Goal: Task Accomplishment & Management: Manage account settings

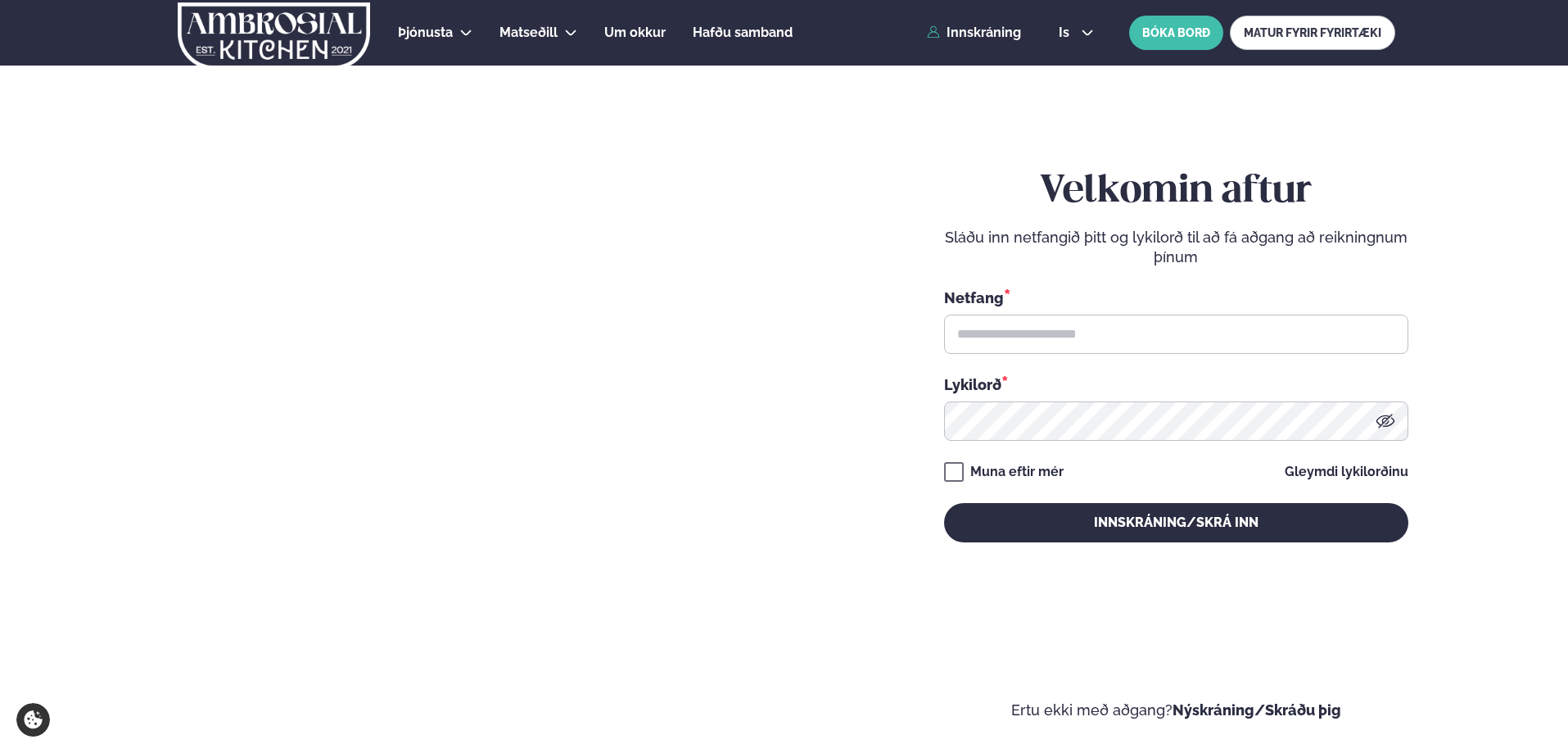
click at [1101, 359] on div "Netfang * Lykilorð *" at bounding box center [1176, 363] width 464 height 154
click at [1098, 336] on input "text" at bounding box center [1176, 334] width 464 height 39
type input "**********"
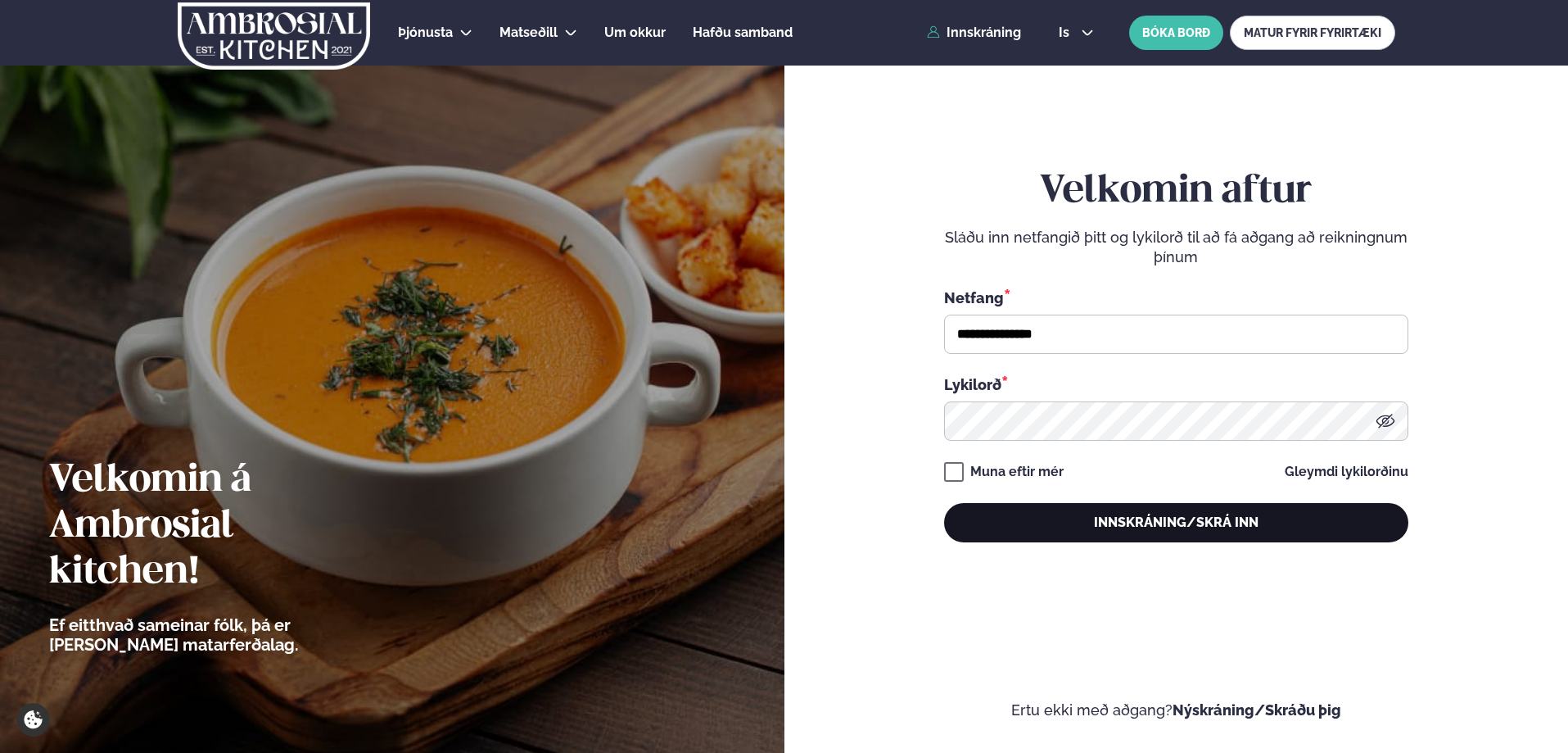
click at [1077, 518] on button "Innskráning/Skrá inn" at bounding box center [1176, 522] width 464 height 39
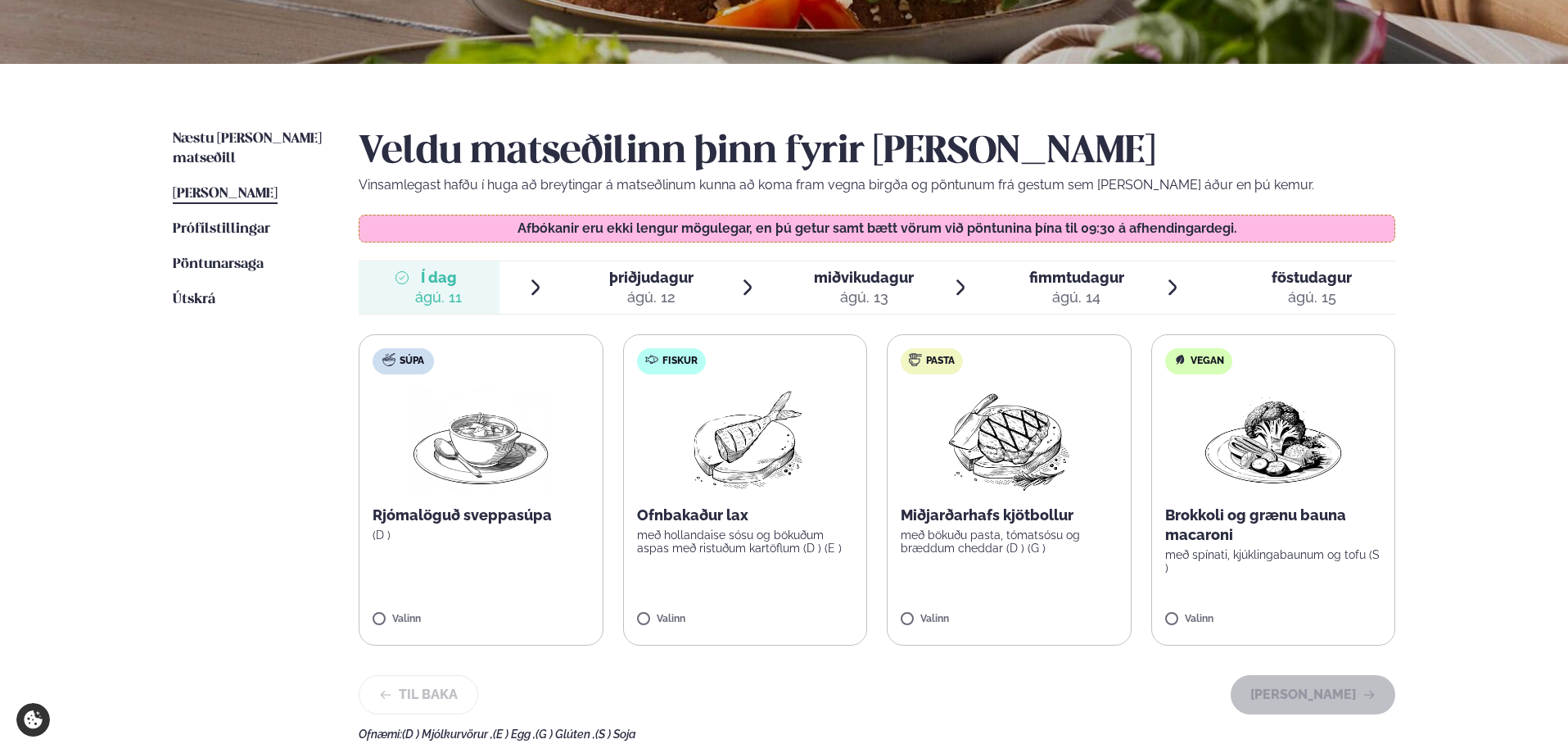
scroll to position [328, 0]
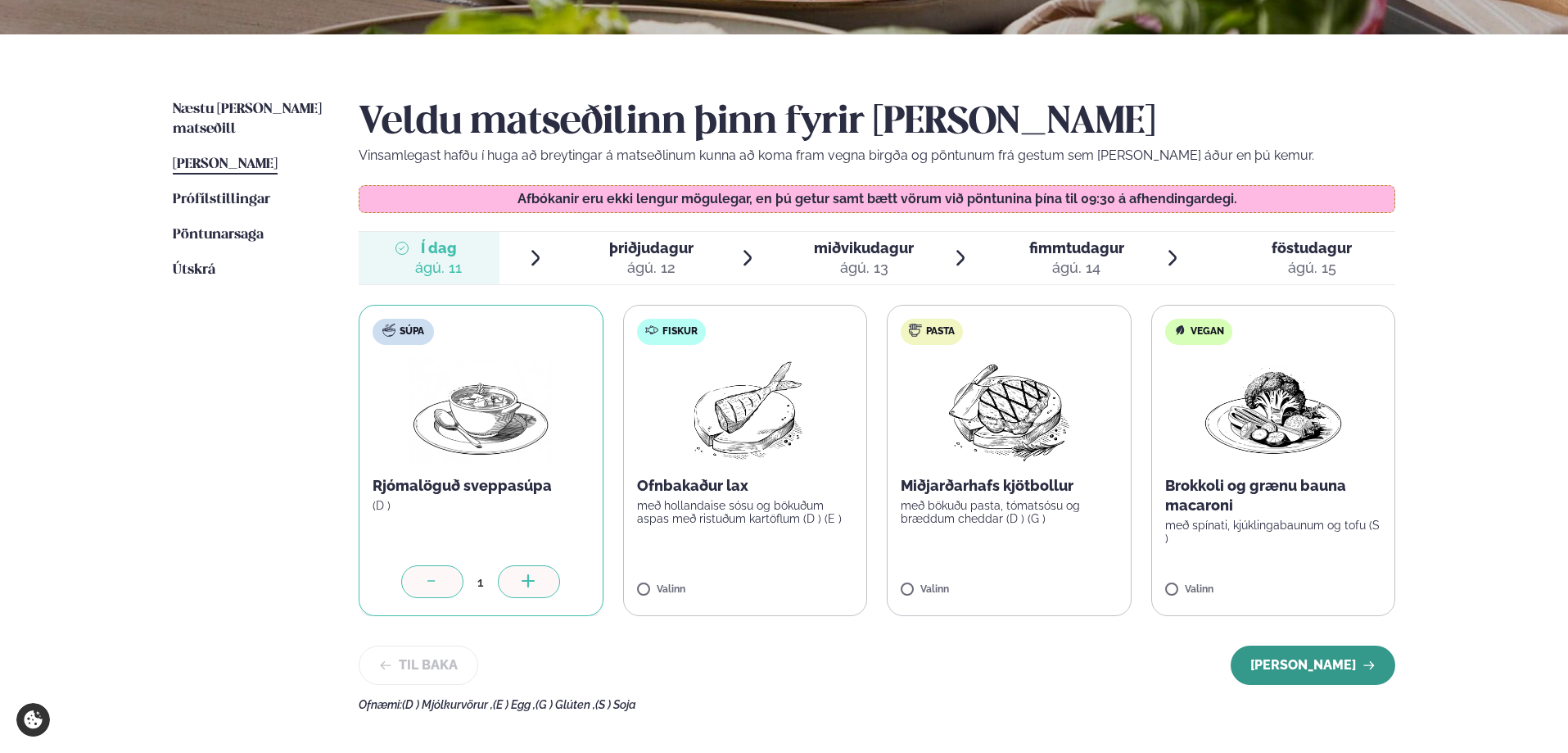
click at [1331, 665] on button "[PERSON_NAME]" at bounding box center [1313, 665] width 165 height 39
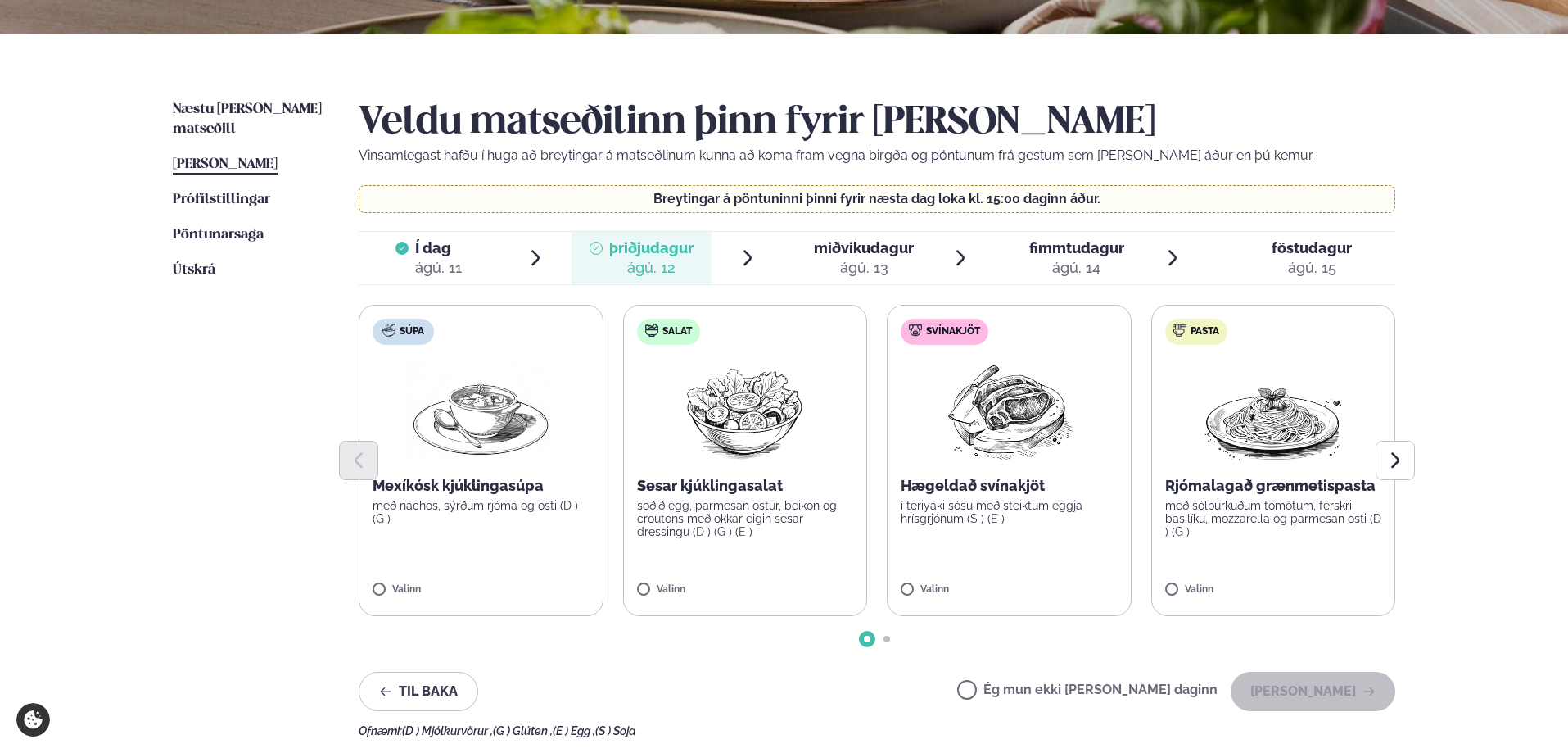
click at [876, 245] on span "miðvikudagur" at bounding box center [864, 248] width 100 height 17
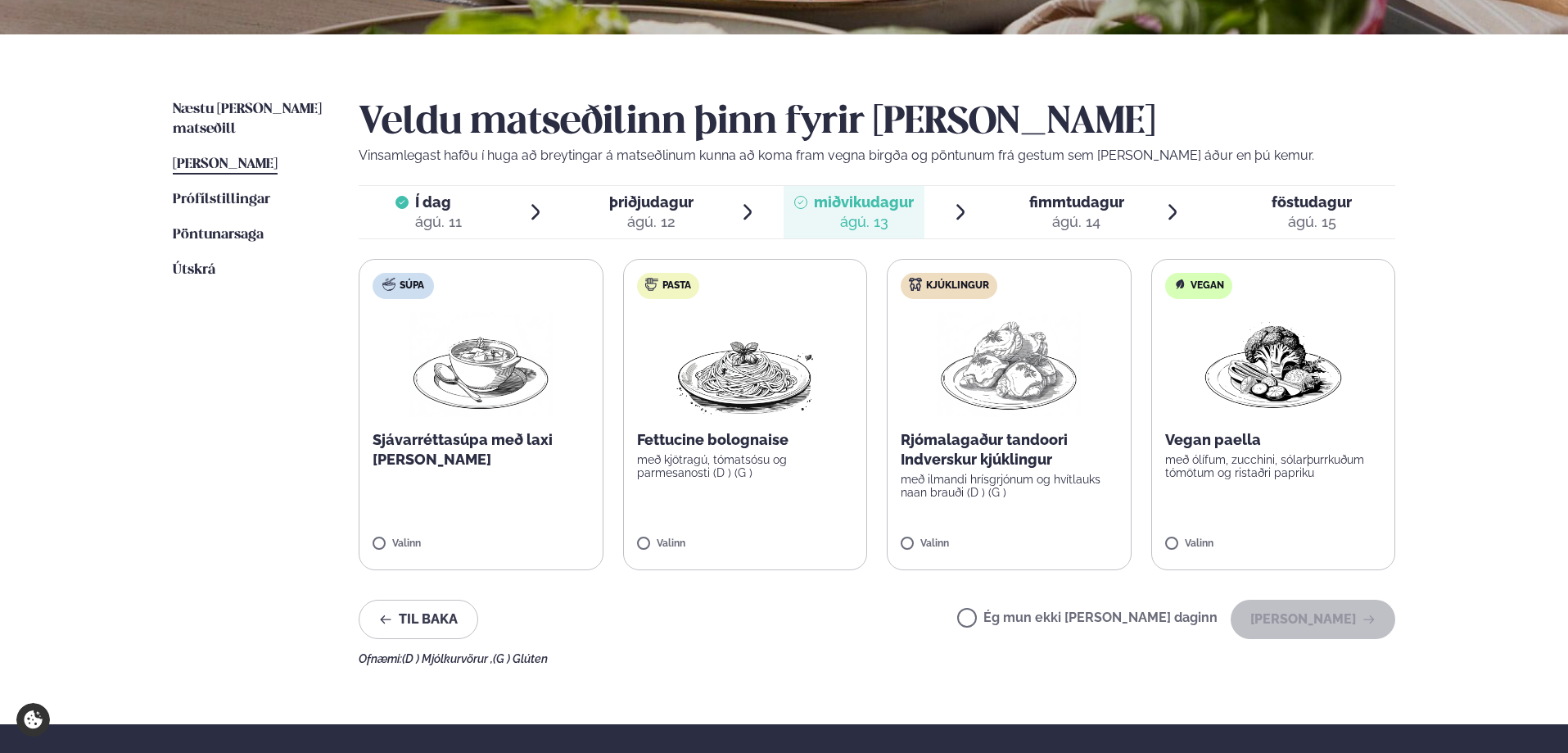
click at [1046, 222] on div "ágú. 14" at bounding box center [1077, 222] width 95 height 20
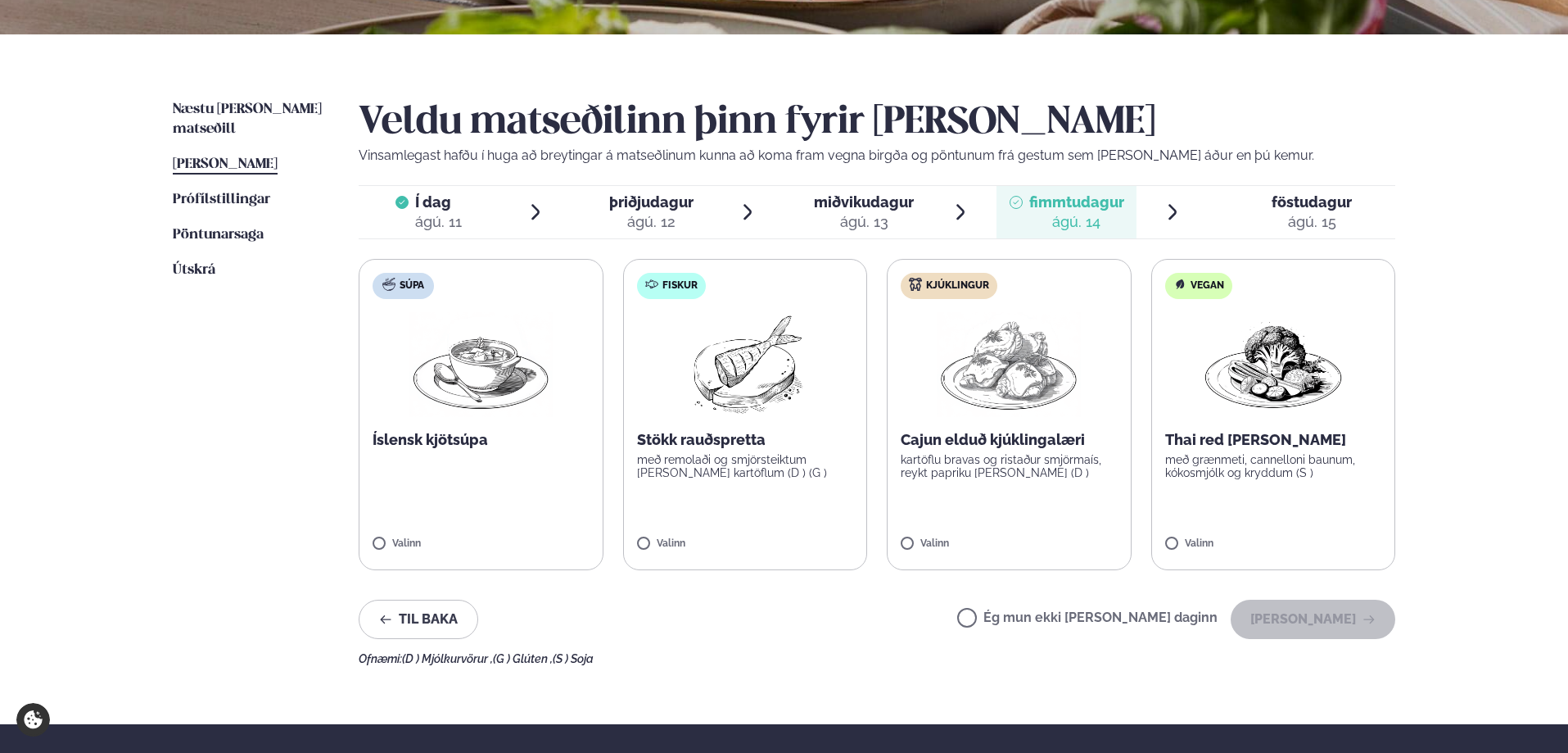
click at [1283, 190] on span "föstudagur fös. [DATE]" at bounding box center [1302, 212] width 187 height 52
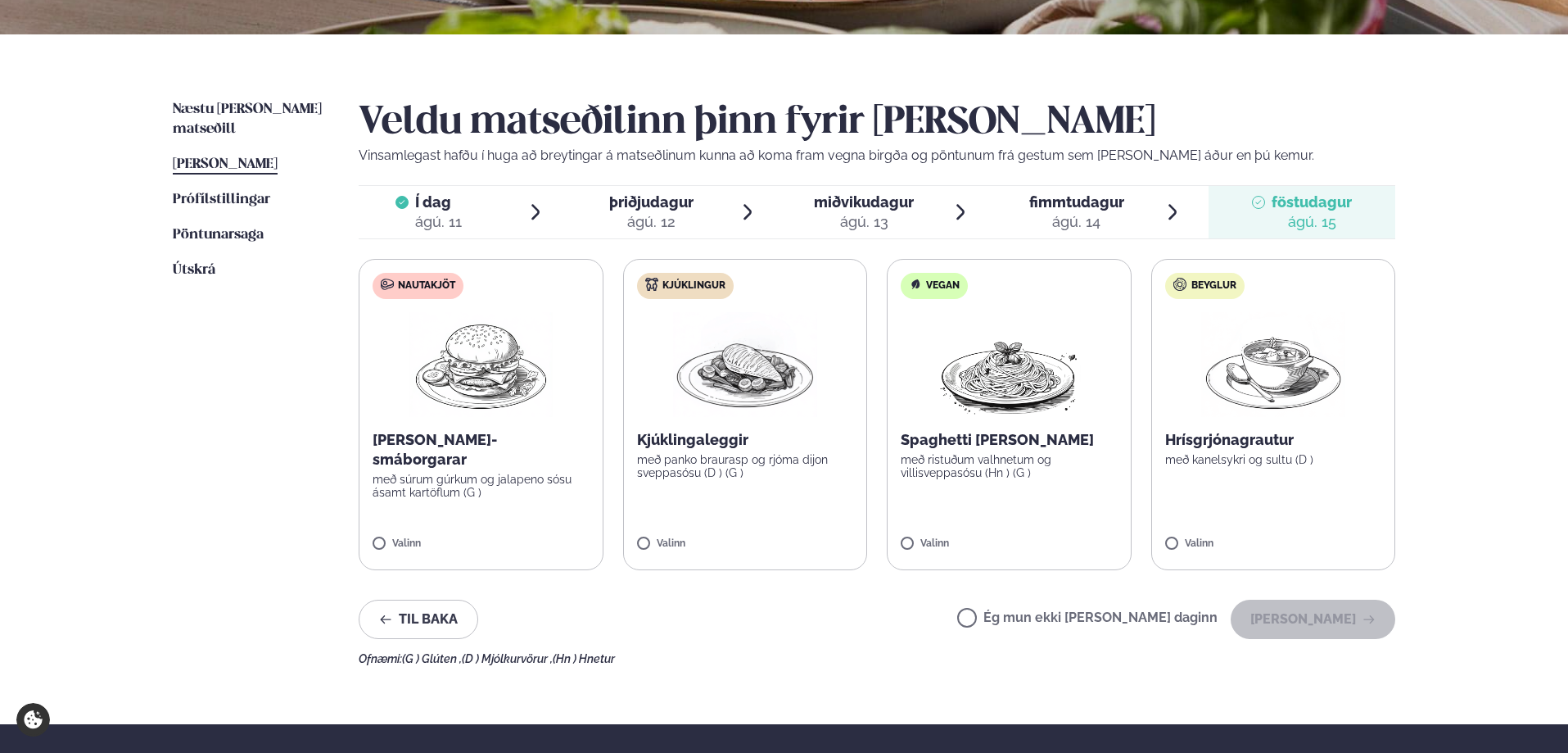
click at [452, 215] on div "ágú. 11" at bounding box center [438, 222] width 47 height 20
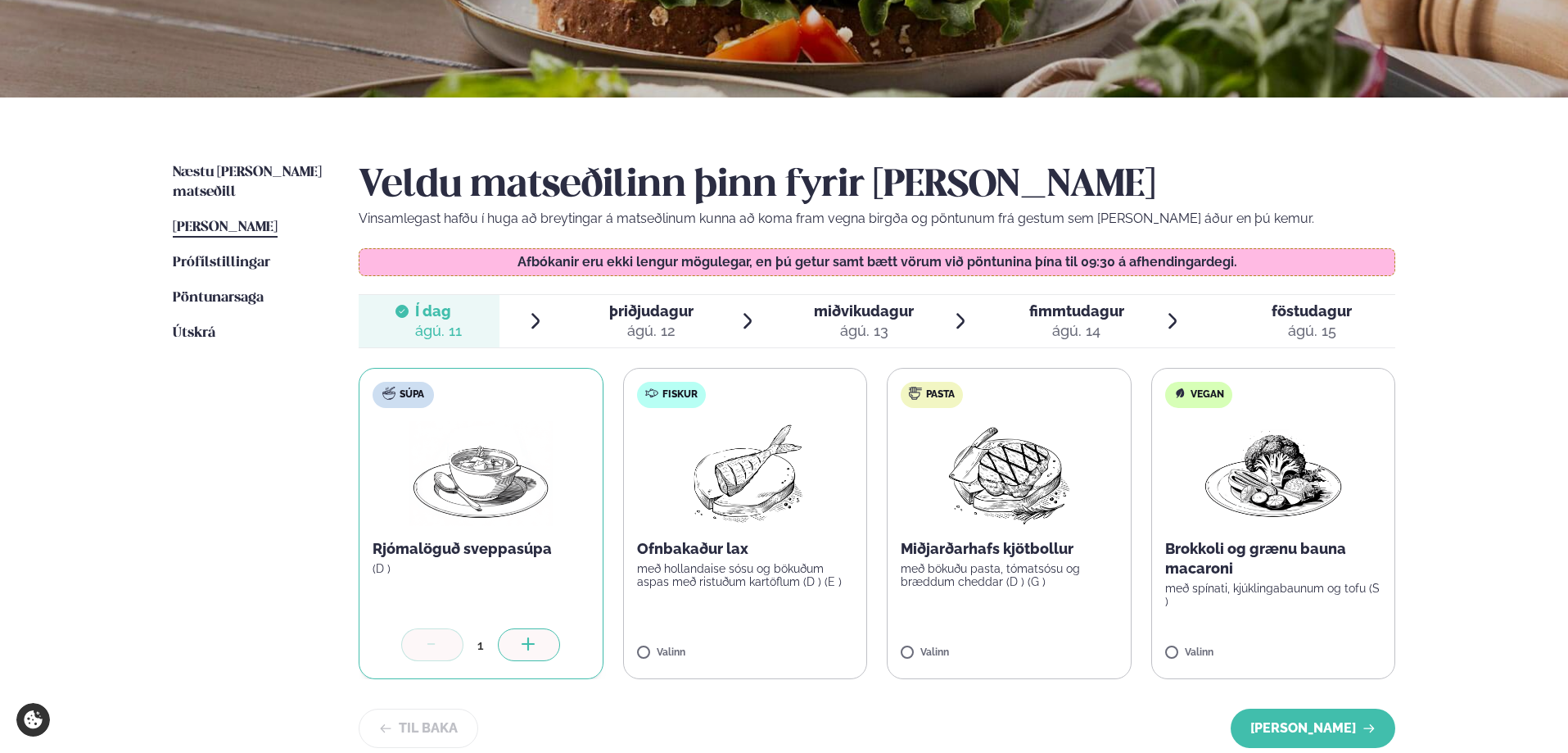
scroll to position [513, 0]
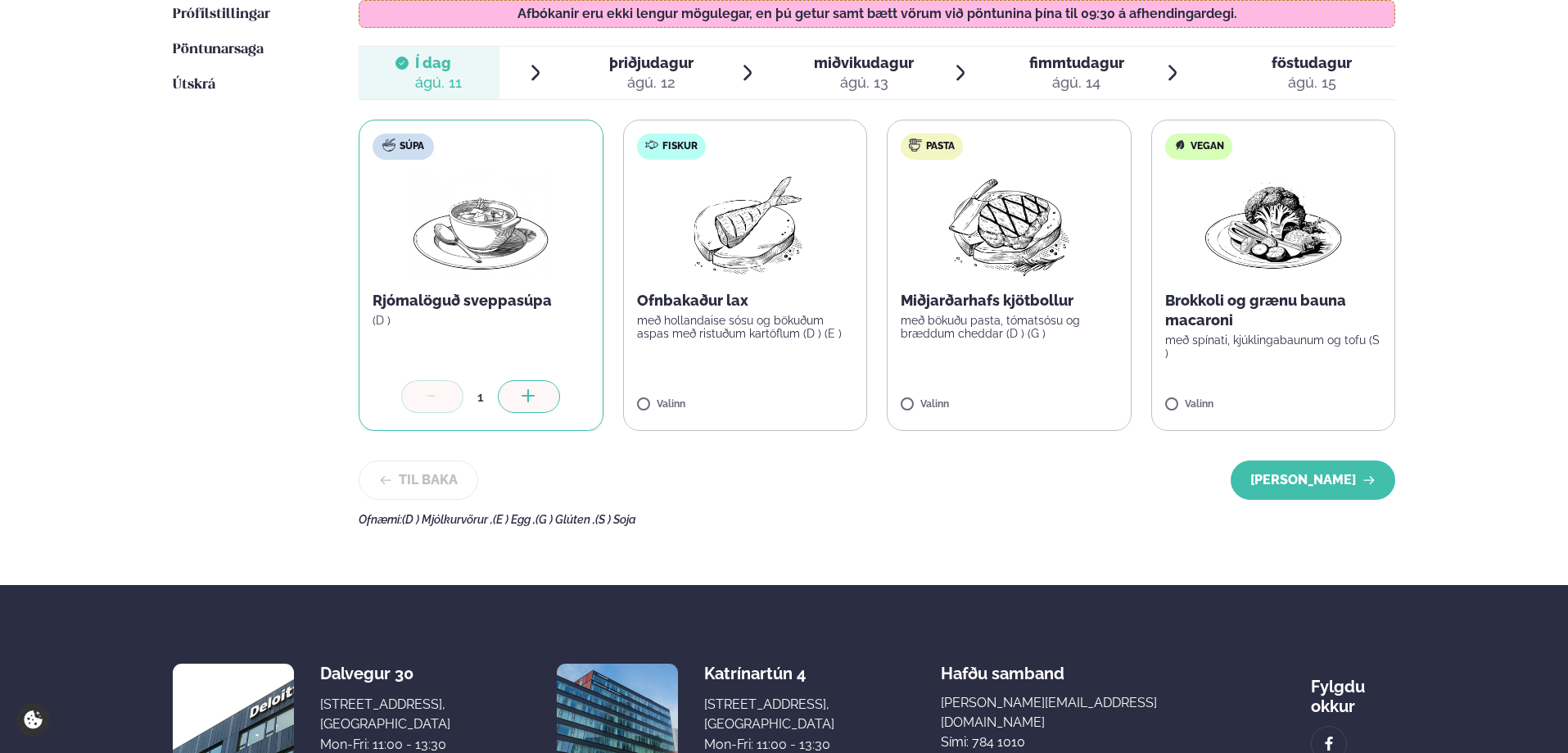
click at [661, 71] on span "þriðjudagur" at bounding box center [651, 62] width 85 height 17
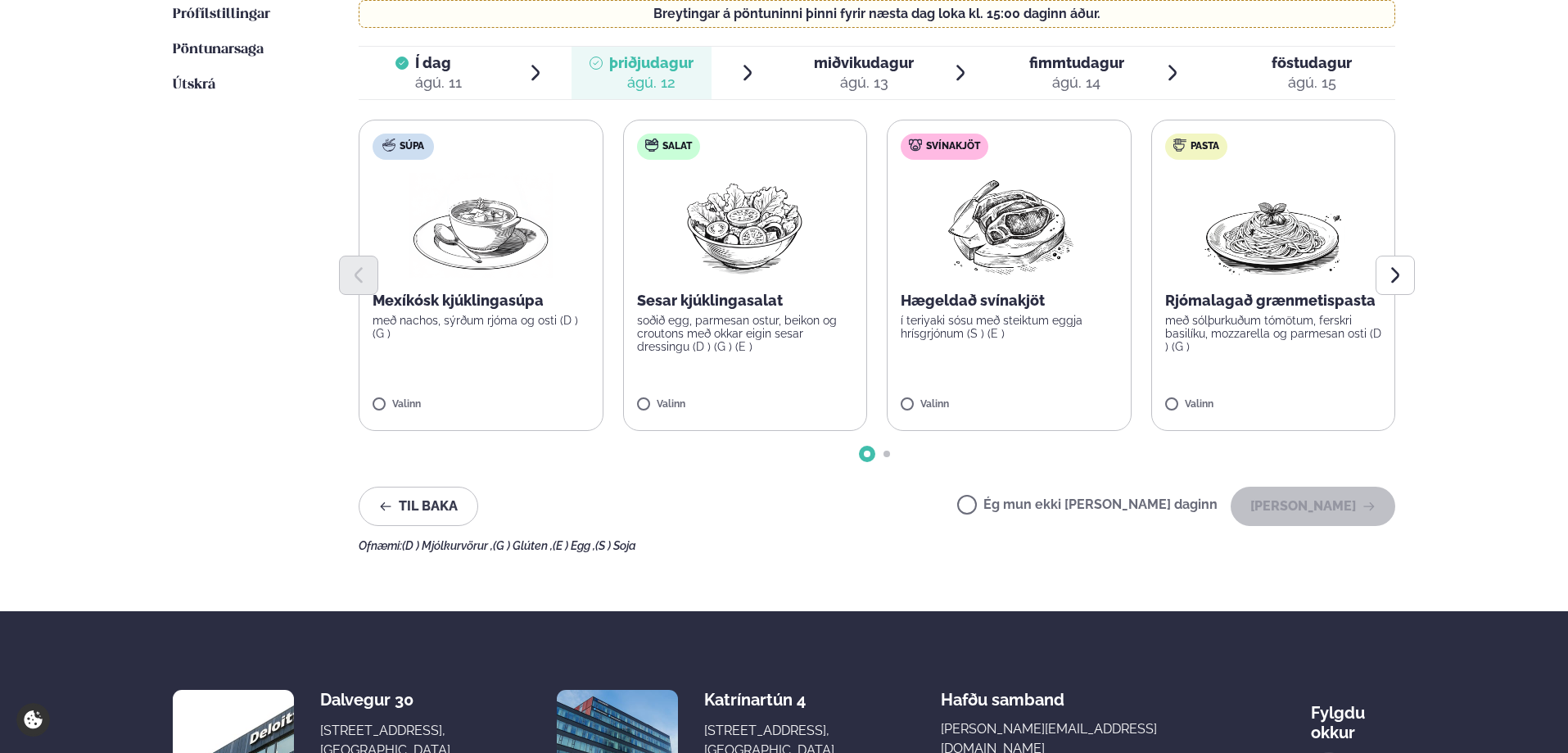
click at [1289, 72] on span "föstudagur" at bounding box center [1312, 62] width 80 height 17
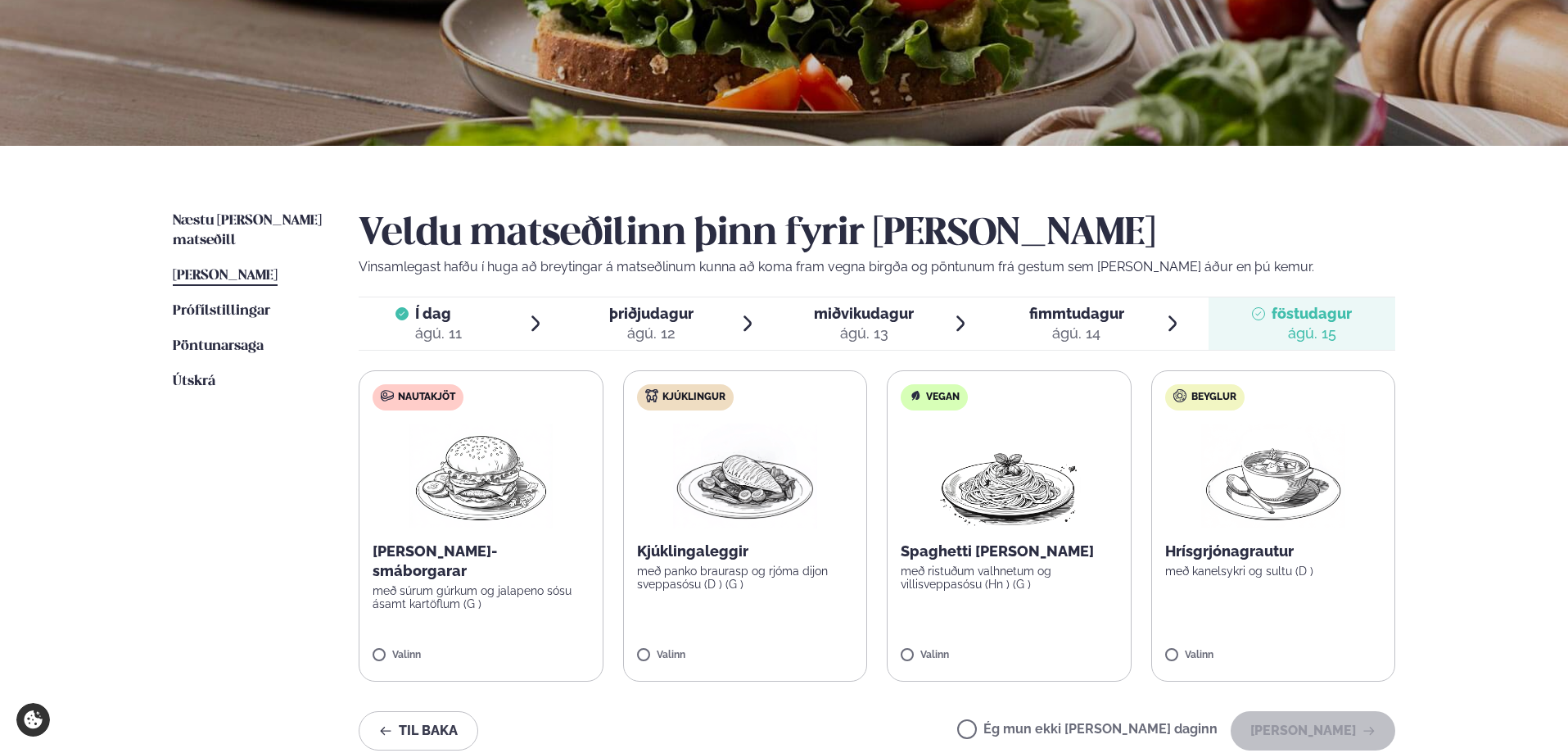
scroll to position [0, 0]
